Goal: Check status: Check status

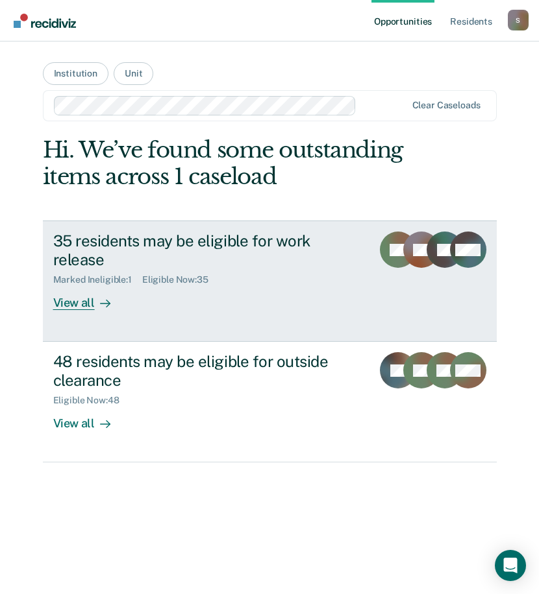
click at [179, 269] on div "Marked Ineligible : 1 Eligible Now : 35" at bounding box center [207, 277] width 308 height 16
